Goal: Transaction & Acquisition: Purchase product/service

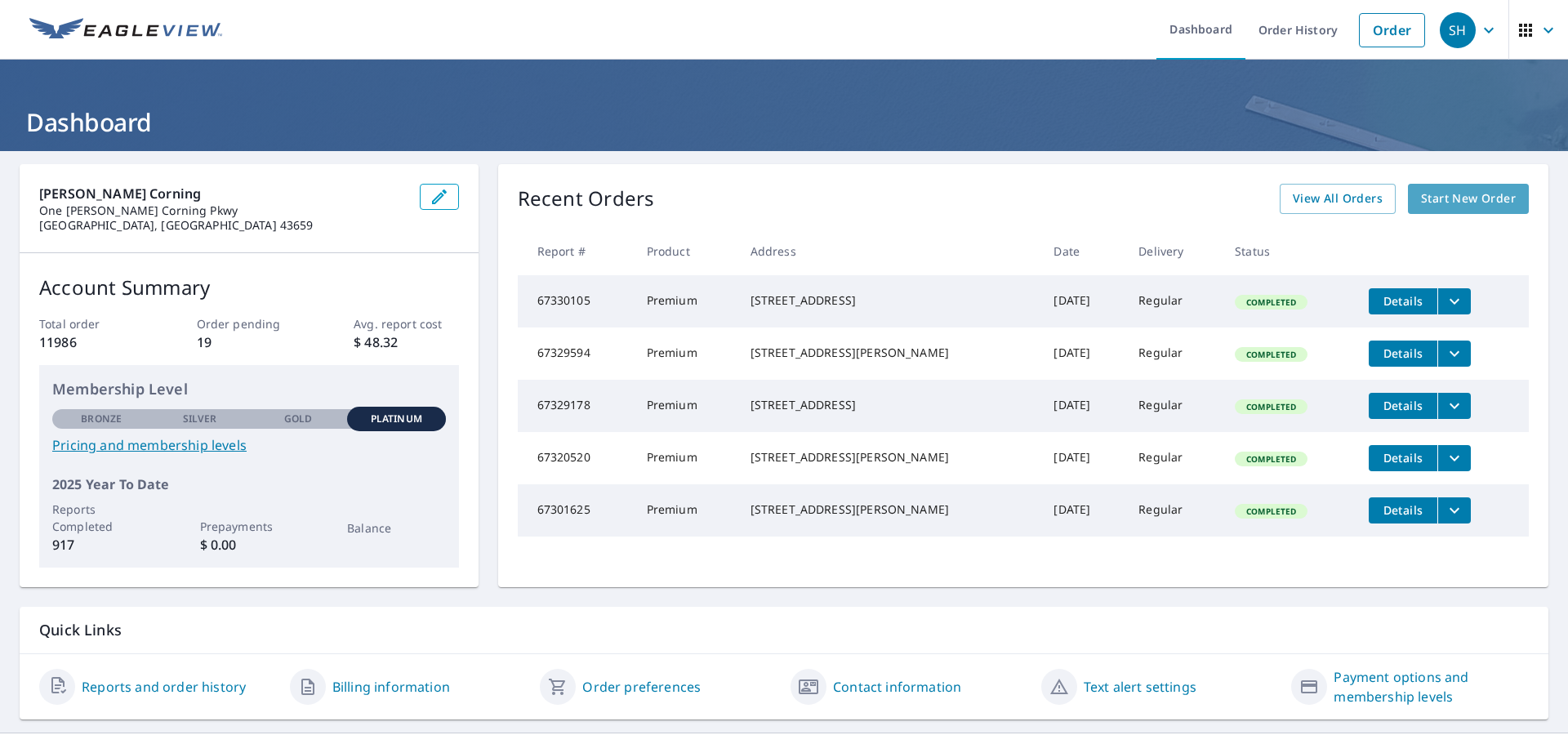
click at [1465, 194] on span "Start New Order" at bounding box center [1468, 198] width 95 height 20
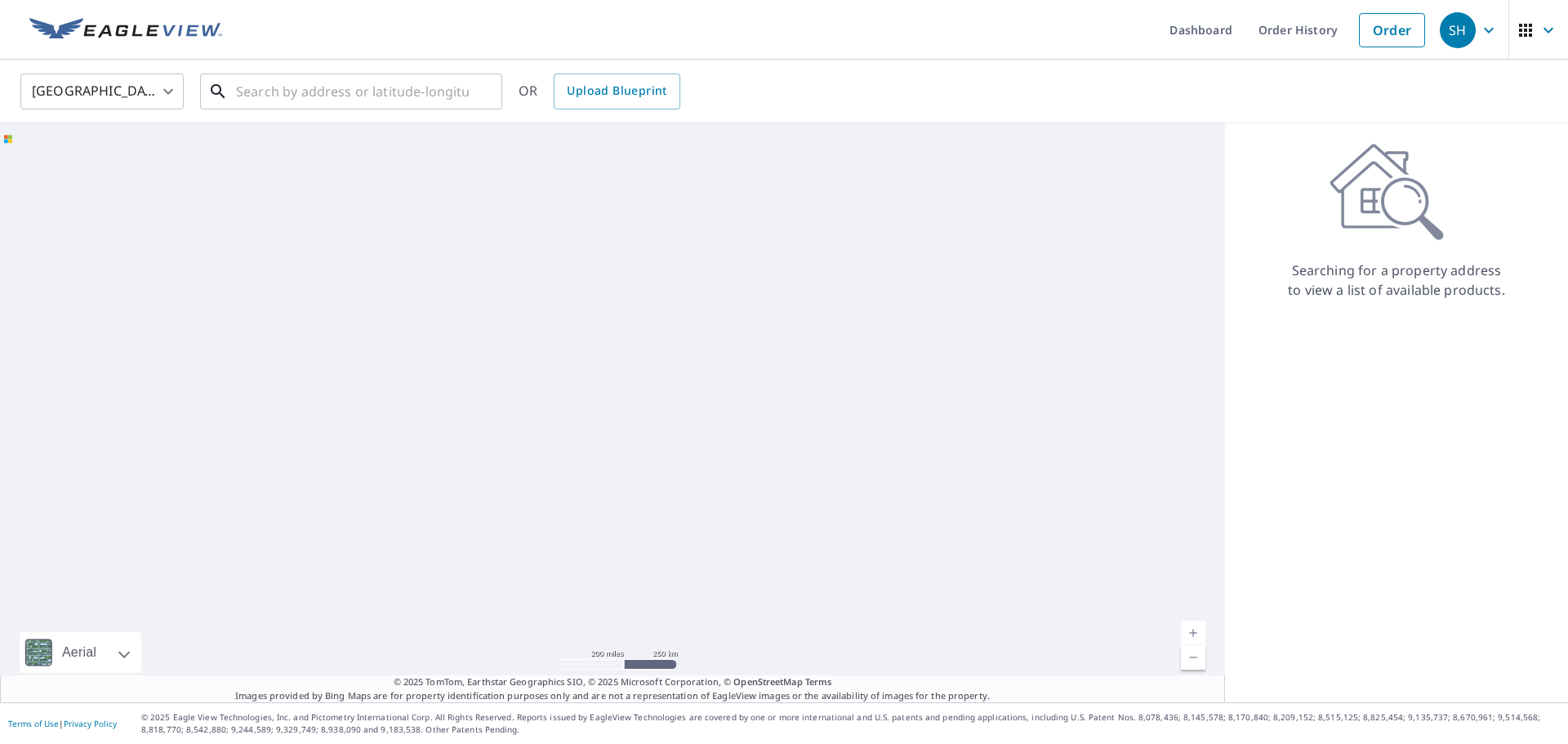
click at [375, 90] on input "text" at bounding box center [352, 92] width 233 height 45
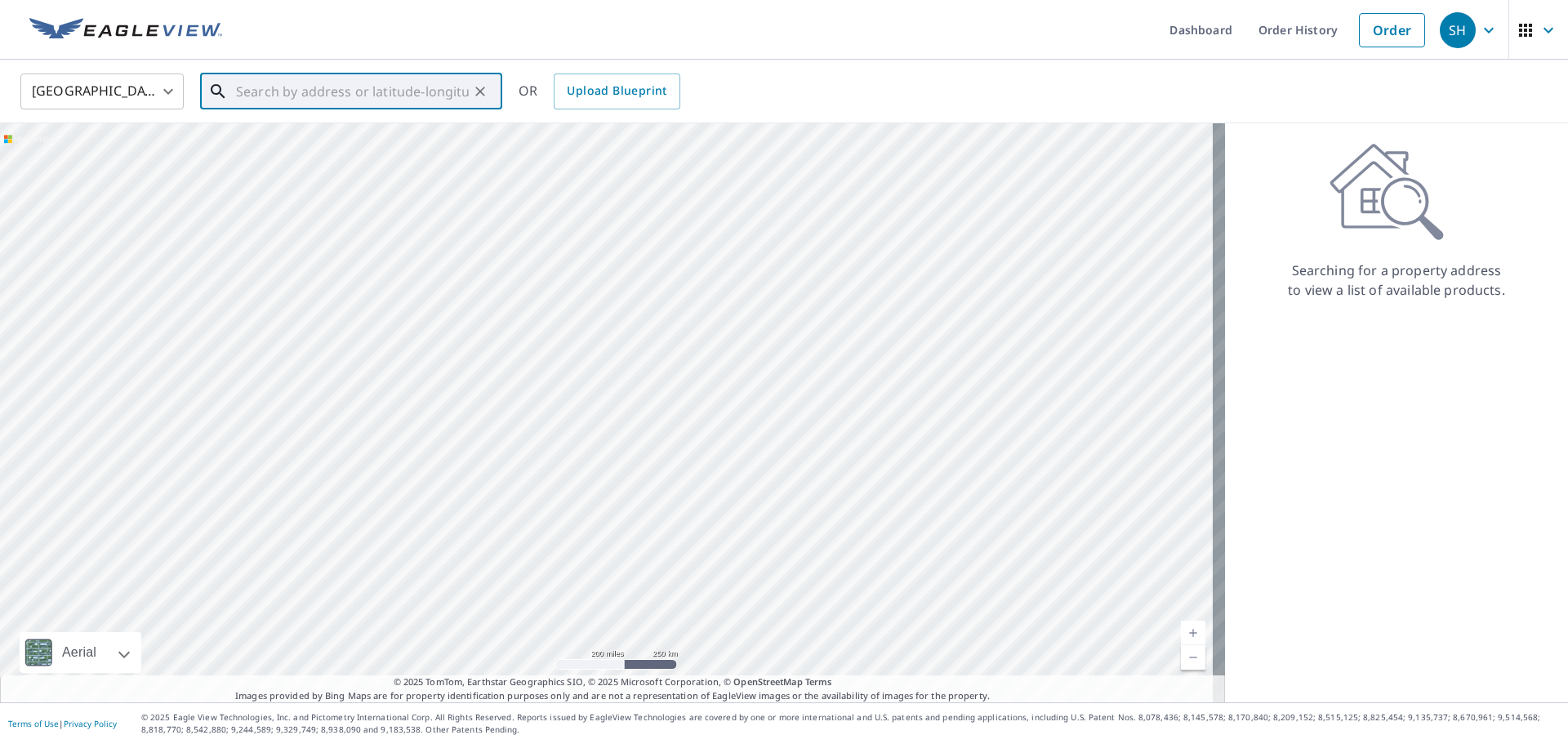
paste input "[STREET_ADDRESS][PERSON_NAME][PERSON_NAME]"
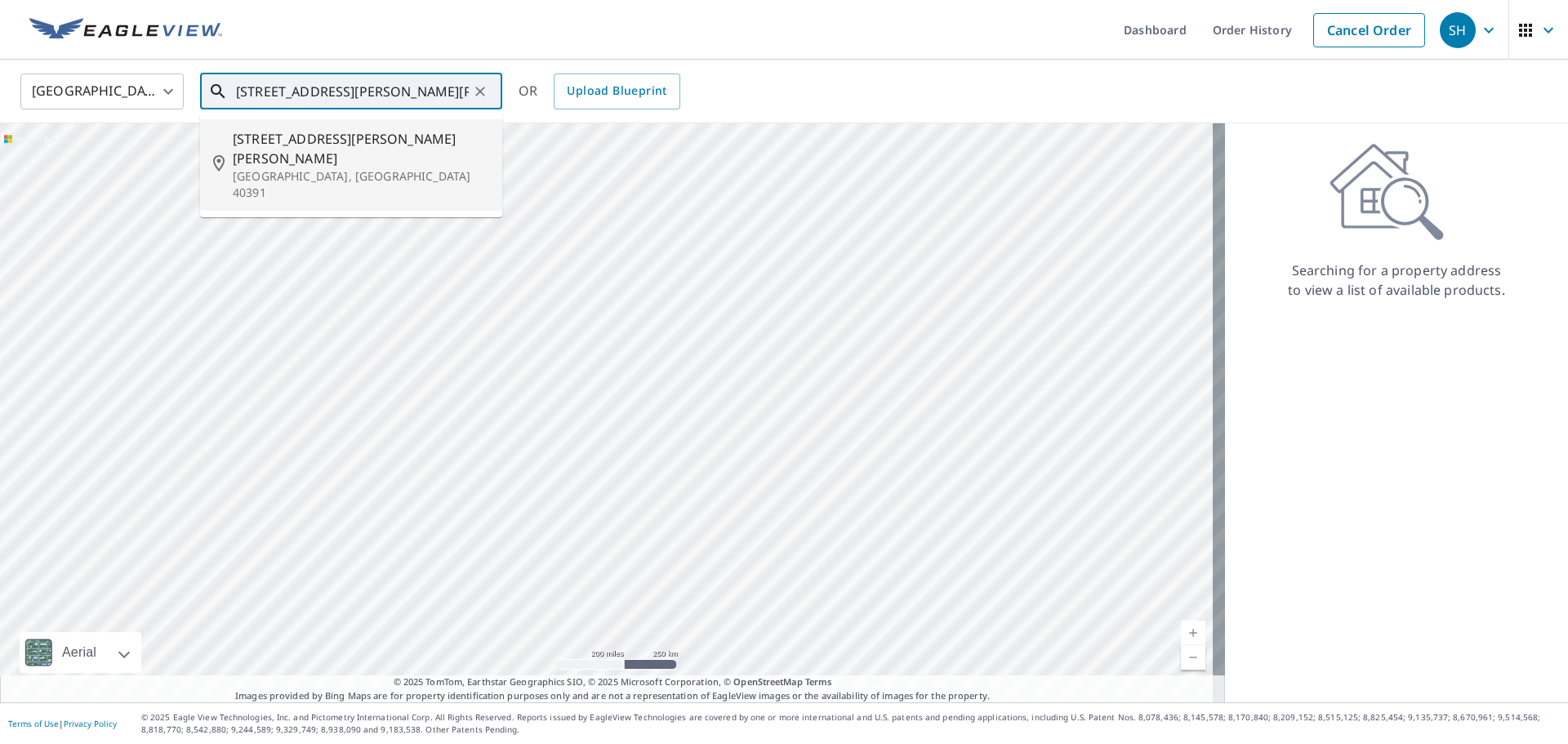
click at [370, 140] on span "[STREET_ADDRESS][PERSON_NAME][PERSON_NAME]" at bounding box center [361, 148] width 256 height 39
type input "[STREET_ADDRESS][PERSON_NAME][PERSON_NAME]"
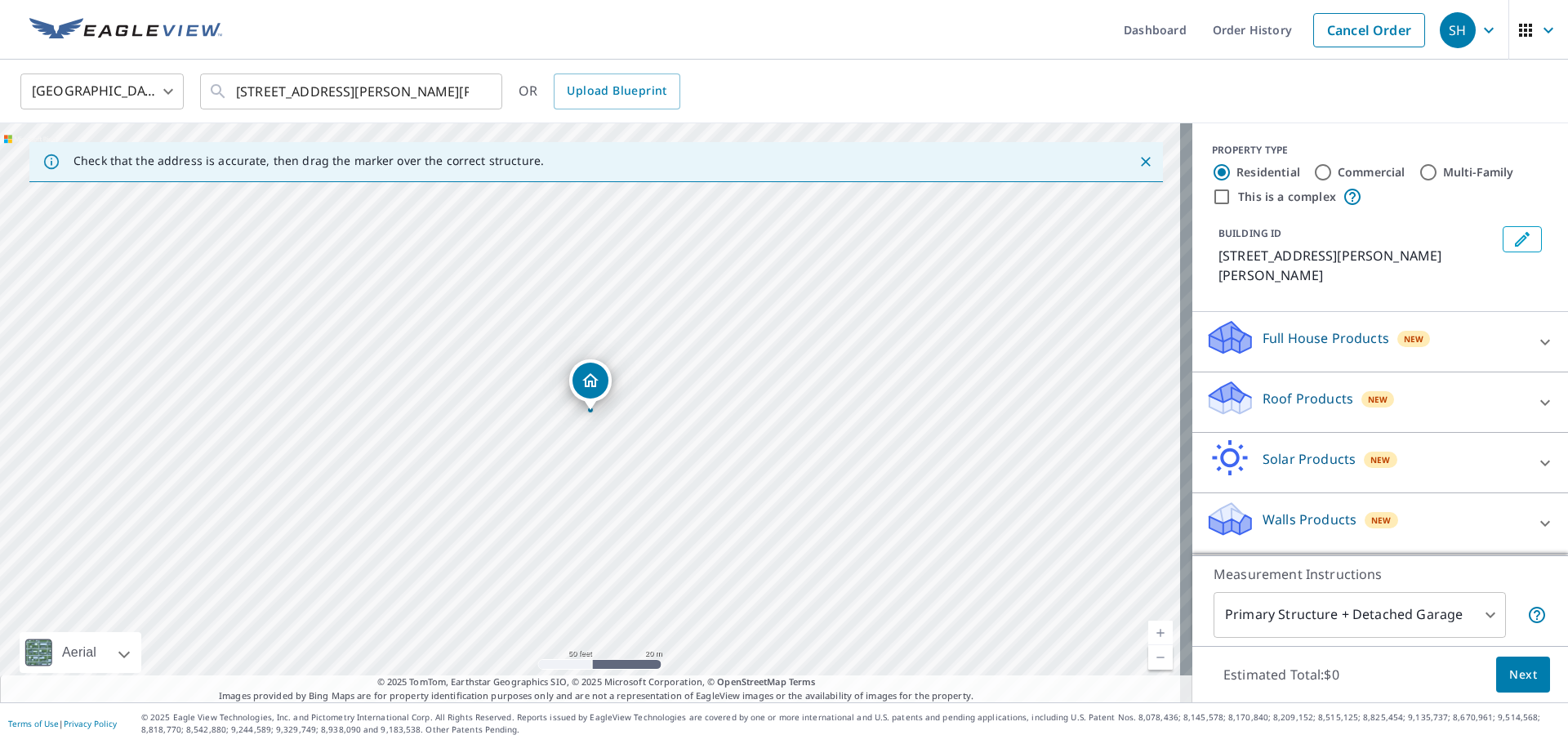
click at [1263, 389] on p "Roof Products" at bounding box center [1308, 399] width 91 height 19
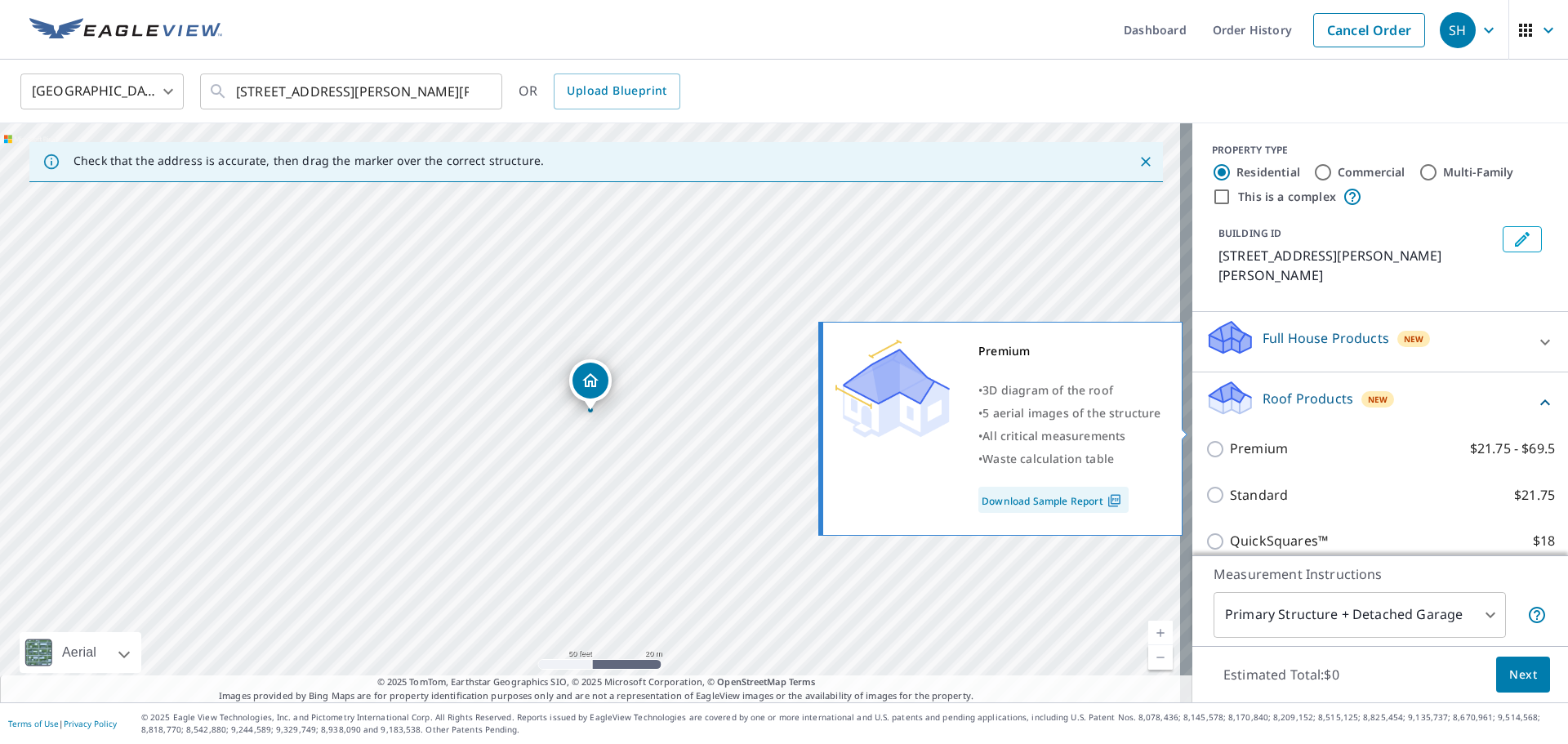
click at [1260, 439] on p "Premium" at bounding box center [1258, 448] width 58 height 20
click at [1230, 440] on input "Premium $21.75 - $69.5" at bounding box center [1217, 449] width 24 height 19
checkbox input "true"
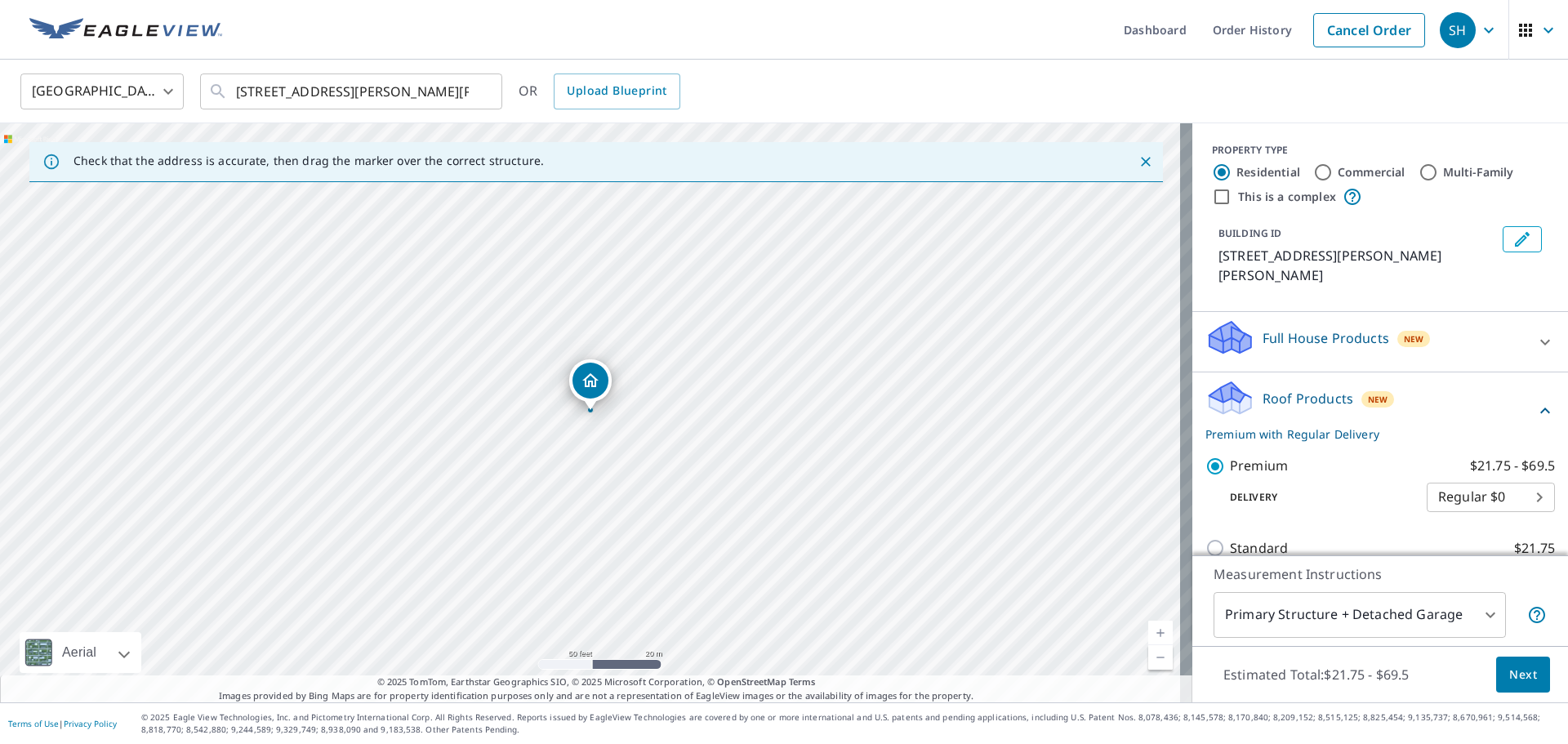
click at [1518, 672] on span "Next" at bounding box center [1524, 674] width 28 height 20
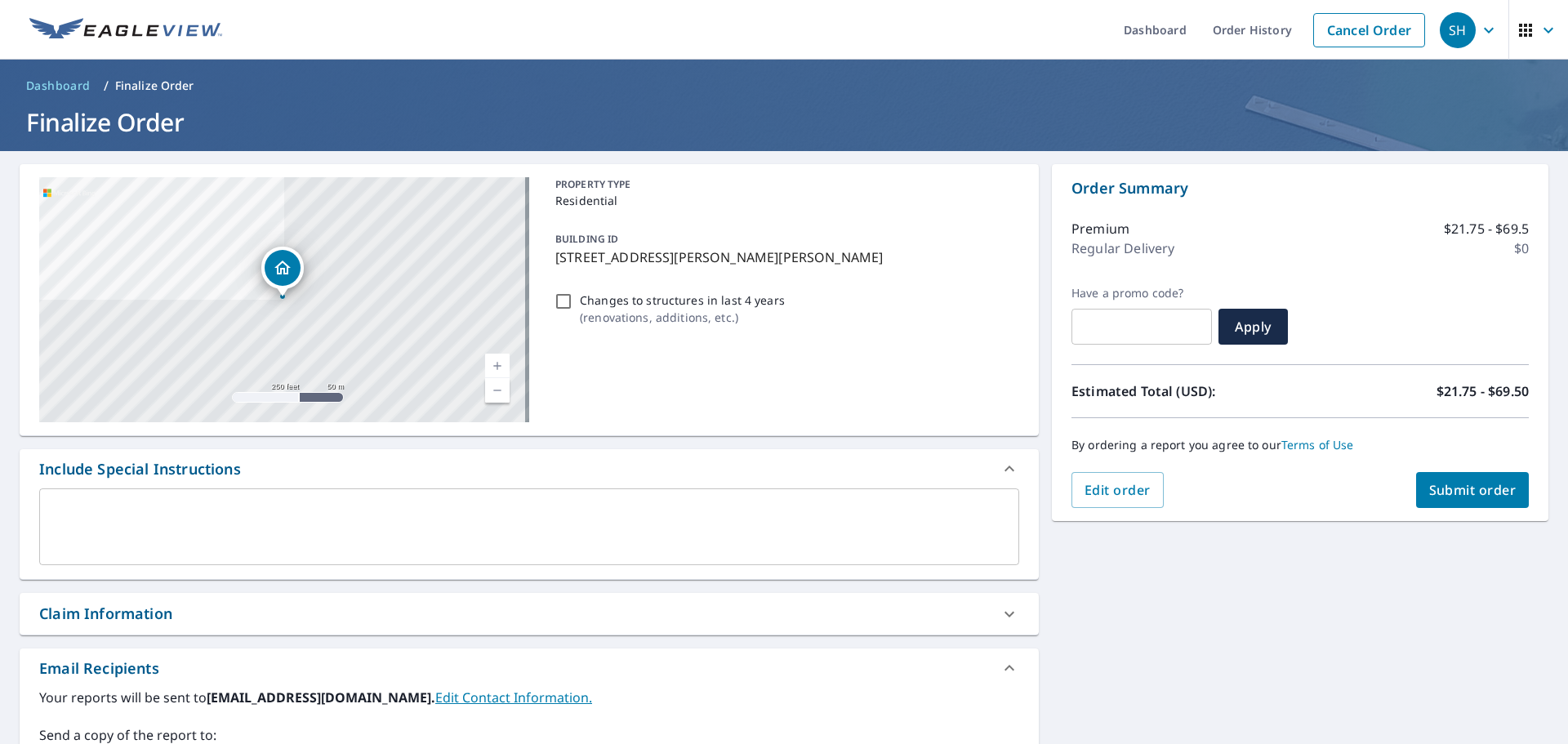
click at [157, 631] on div "Claim Information" at bounding box center [528, 614] width 1019 height 42
checkbox input "true"
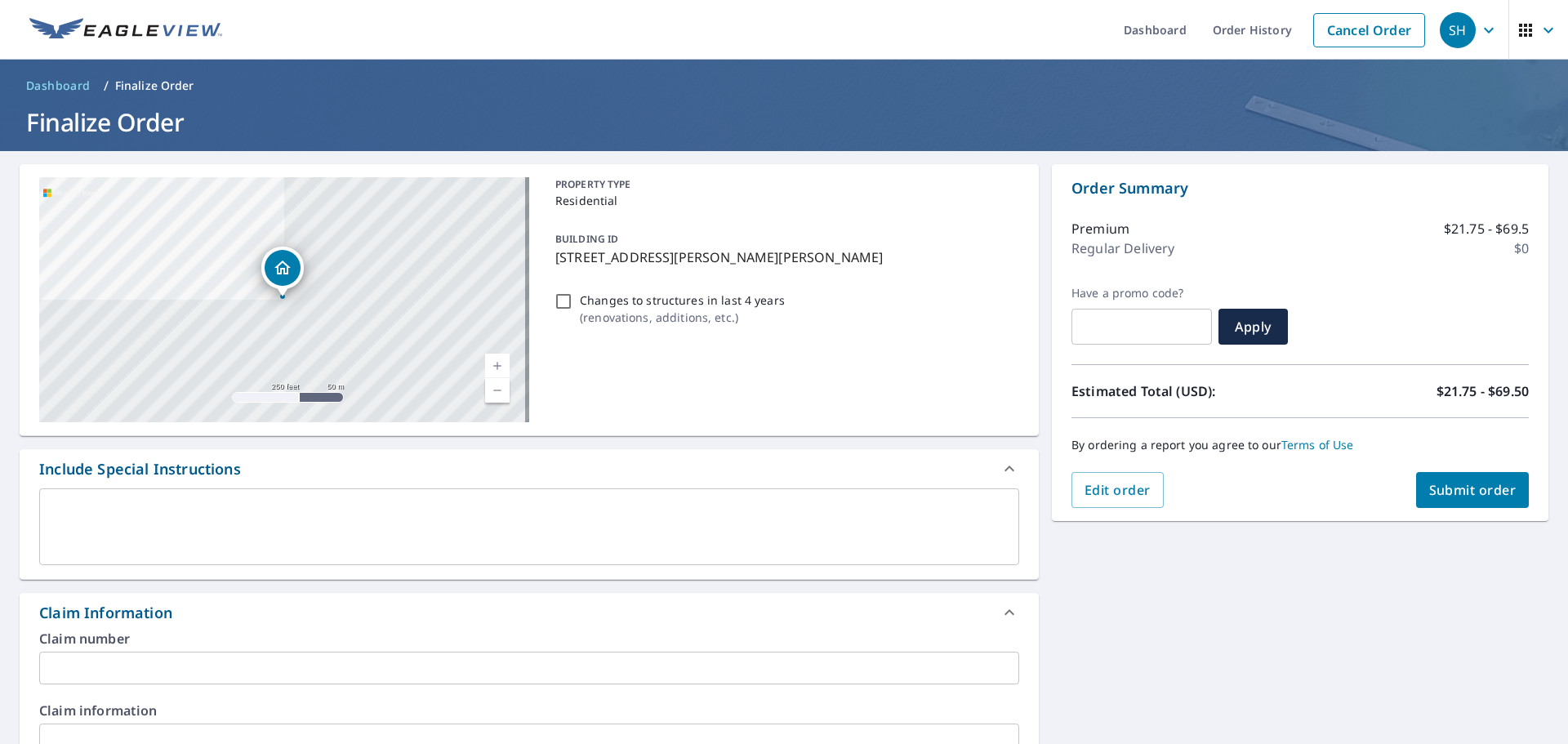
click at [201, 659] on input "text" at bounding box center [529, 667] width 980 height 32
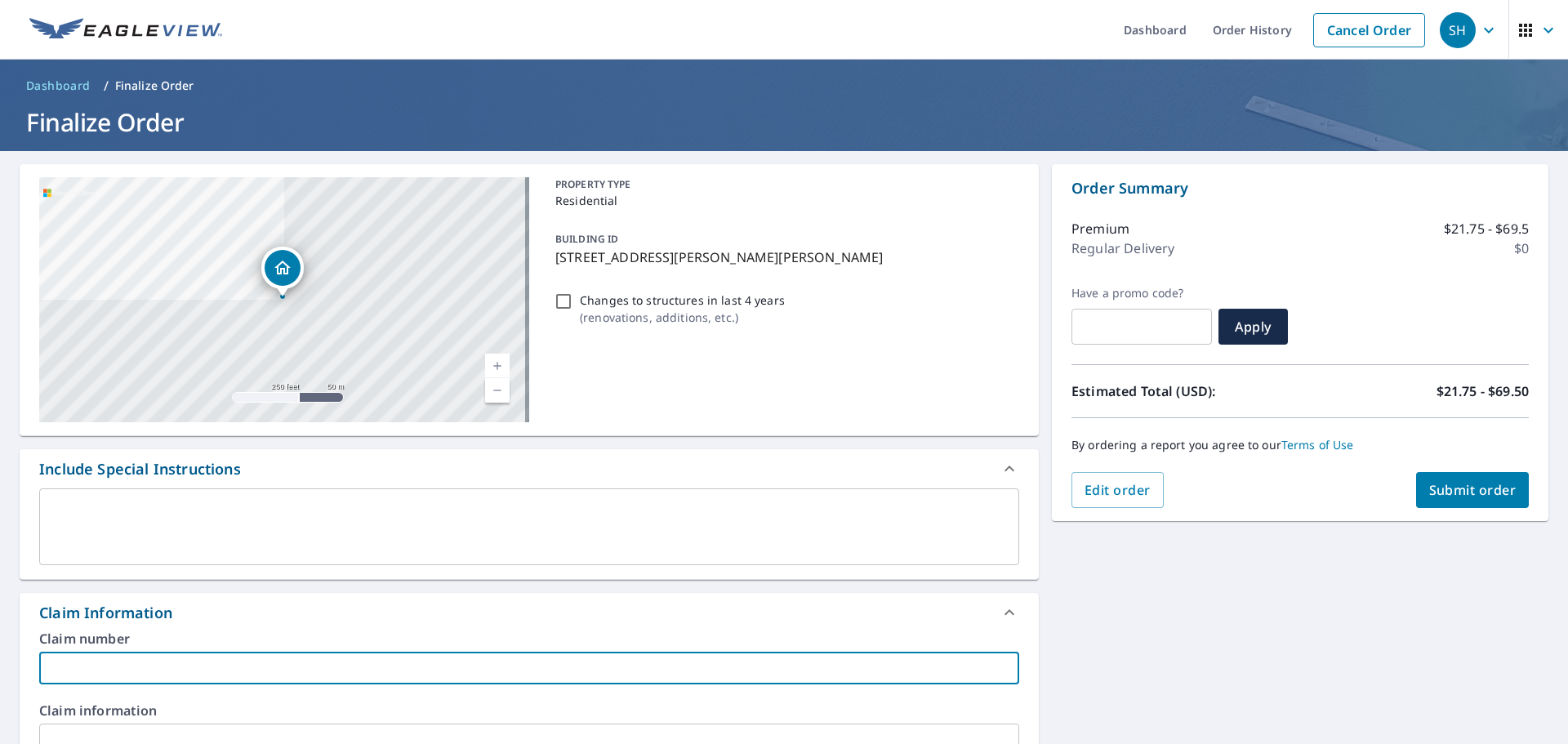
paste input "20617403"
type input "20617403"
checkbox input "true"
type input "20617403"
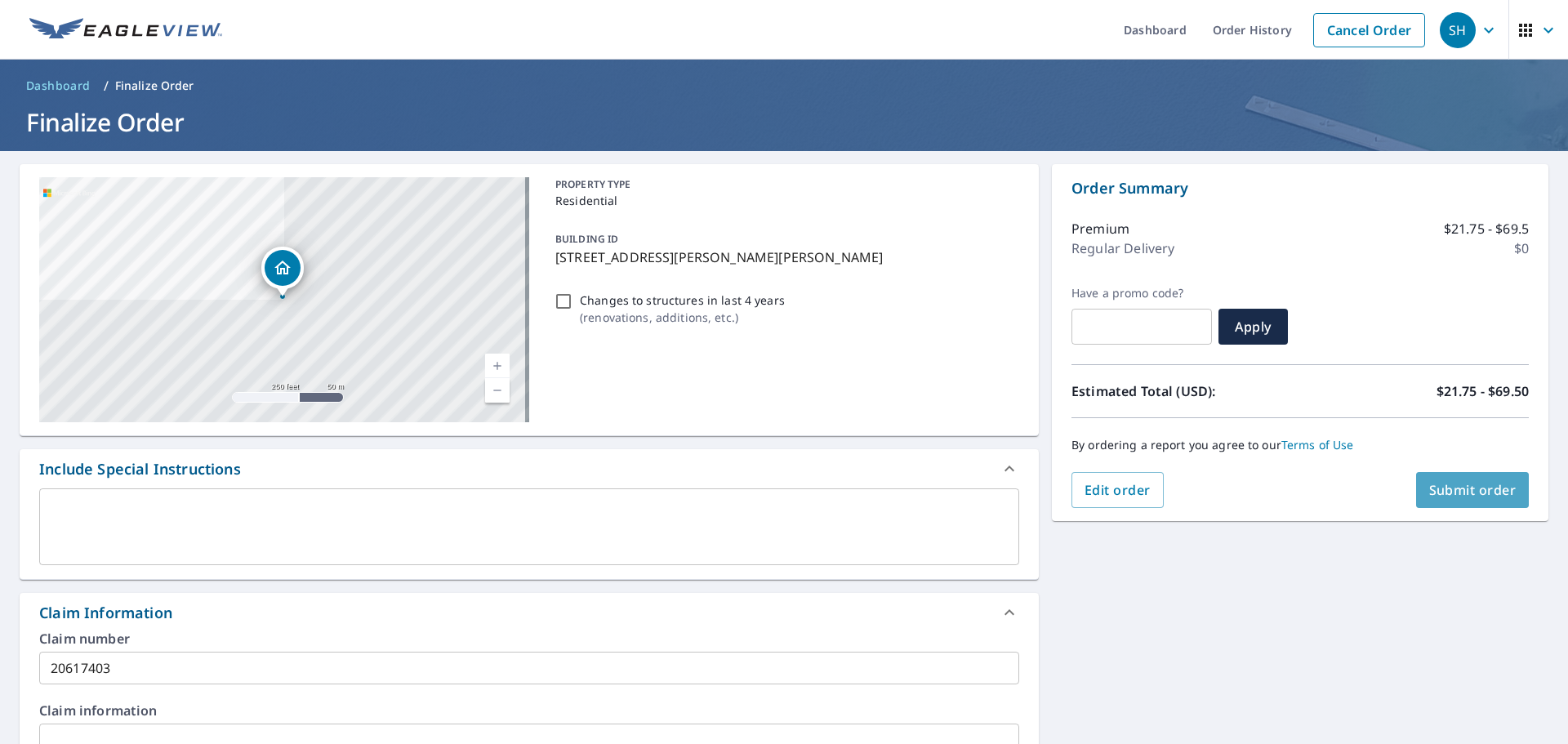
click at [1496, 504] on button "Submit order" at bounding box center [1473, 489] width 113 height 36
checkbox input "true"
